Goal: Book appointment/travel/reservation

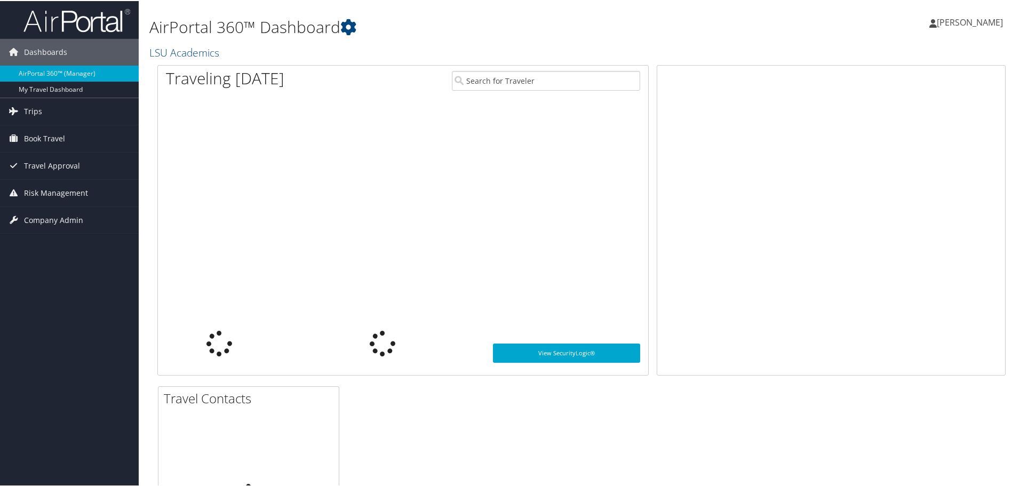
drag, startPoint x: 0, startPoint y: 0, endPoint x: 963, endPoint y: 18, distance: 962.8
click at [963, 18] on span "Maisie Hill" at bounding box center [969, 21] width 66 height 12
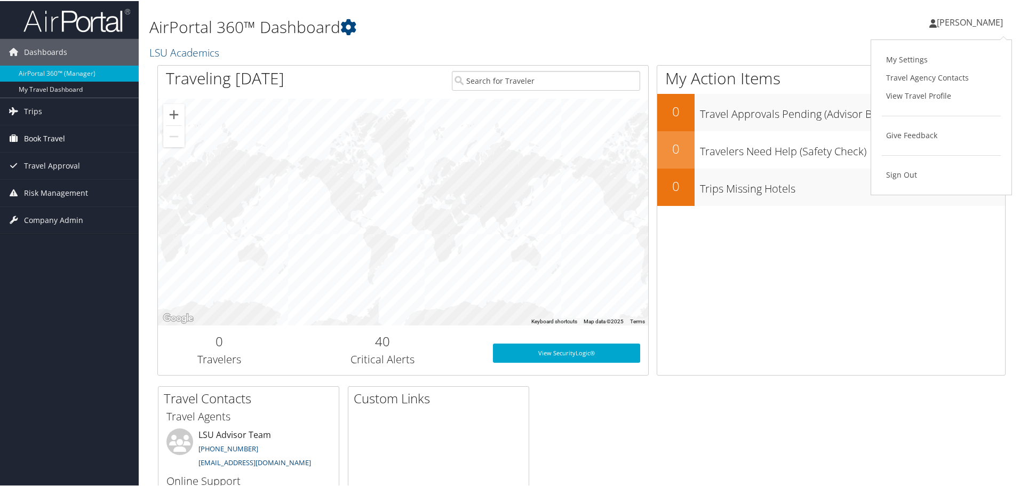
click at [54, 138] on span "Book Travel" at bounding box center [44, 137] width 41 height 27
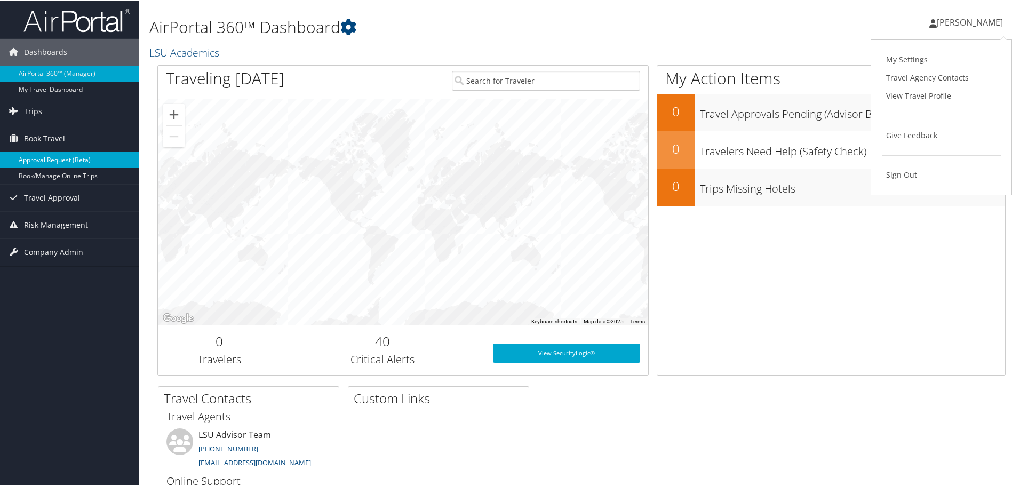
click at [47, 166] on link "Approval Request (Beta)" at bounding box center [69, 159] width 139 height 16
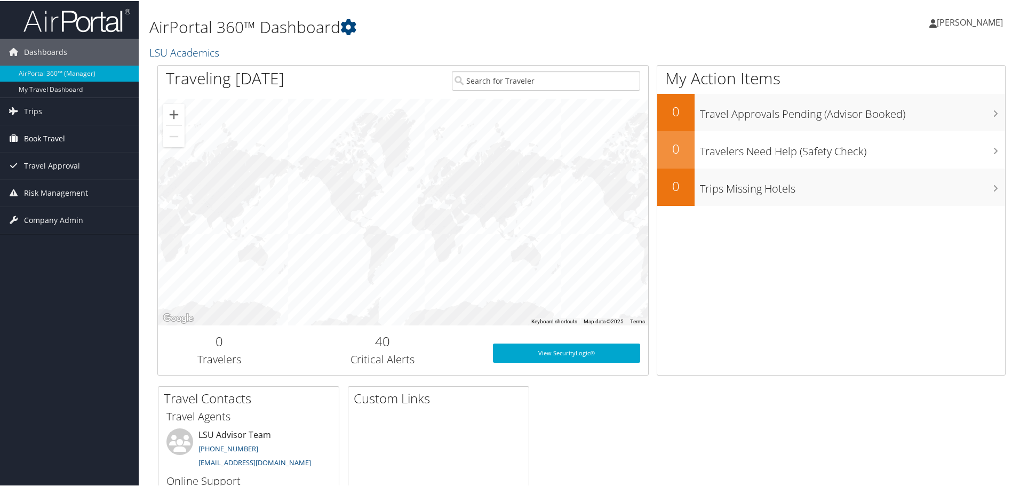
click at [46, 132] on span "Book Travel" at bounding box center [44, 137] width 41 height 27
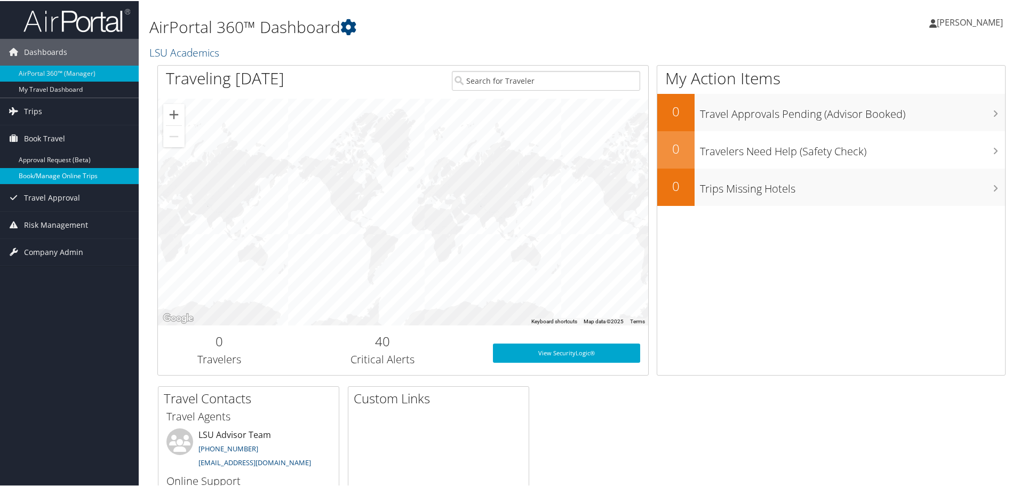
click at [37, 170] on link "Book/Manage Online Trips" at bounding box center [69, 175] width 139 height 16
